Goal: Go to known website: Access a specific website the user already knows

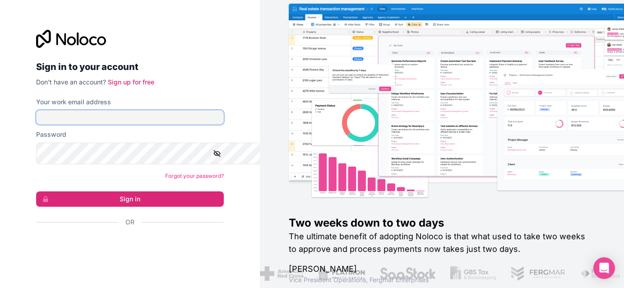
click at [120, 124] on input "Your work email address" at bounding box center [130, 117] width 188 height 14
type input "[PERSON_NAME][EMAIL_ADDRESS][DOMAIN_NAME]"
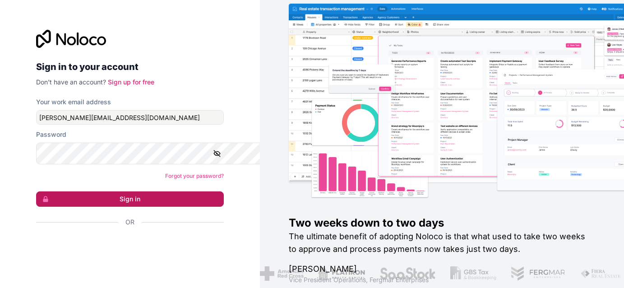
click at [125, 207] on button "Sign in" at bounding box center [130, 198] width 188 height 15
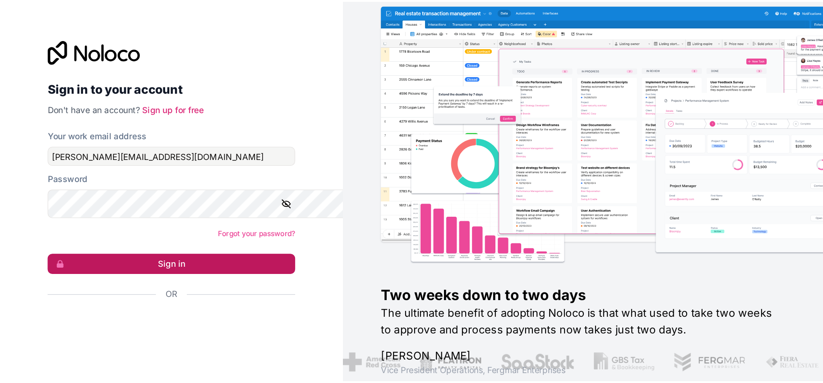
scroll to position [13, 0]
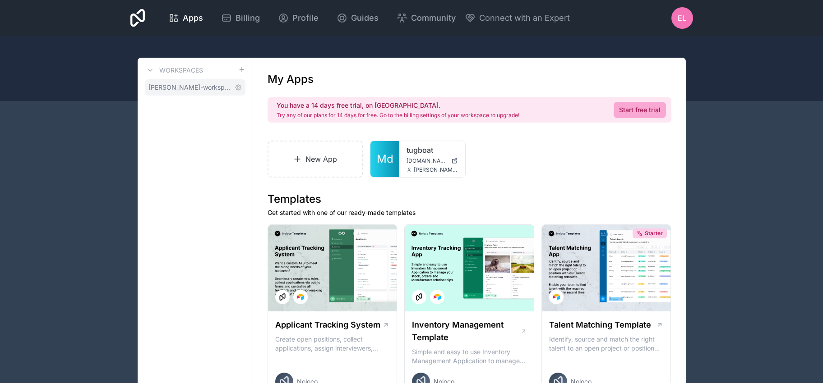
click at [231, 92] on span "[PERSON_NAME]-workspace" at bounding box center [189, 87] width 83 height 9
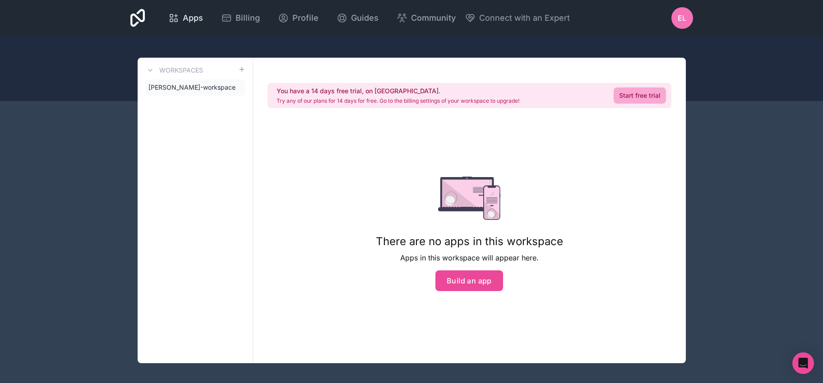
click at [203, 24] on span "Apps" at bounding box center [193, 18] width 20 height 13
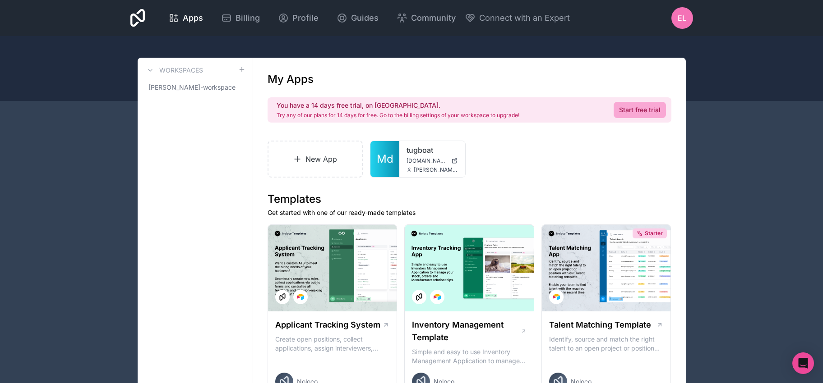
scroll to position [11, 0]
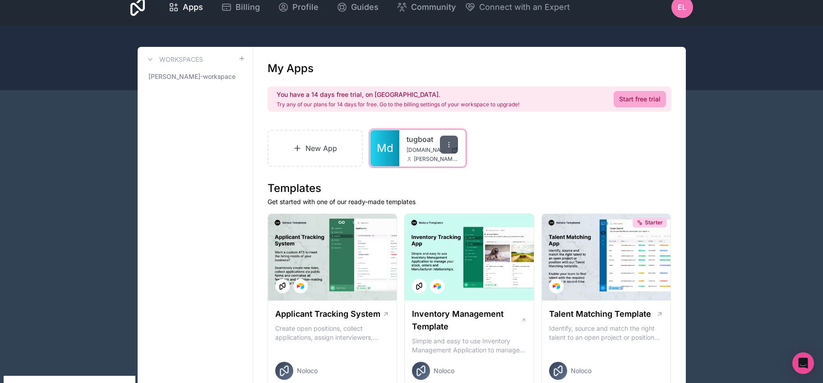
click at [452, 148] on icon at bounding box center [448, 144] width 7 height 7
click at [399, 166] on link "Md" at bounding box center [384, 148] width 29 height 36
